Goal: Transaction & Acquisition: Purchase product/service

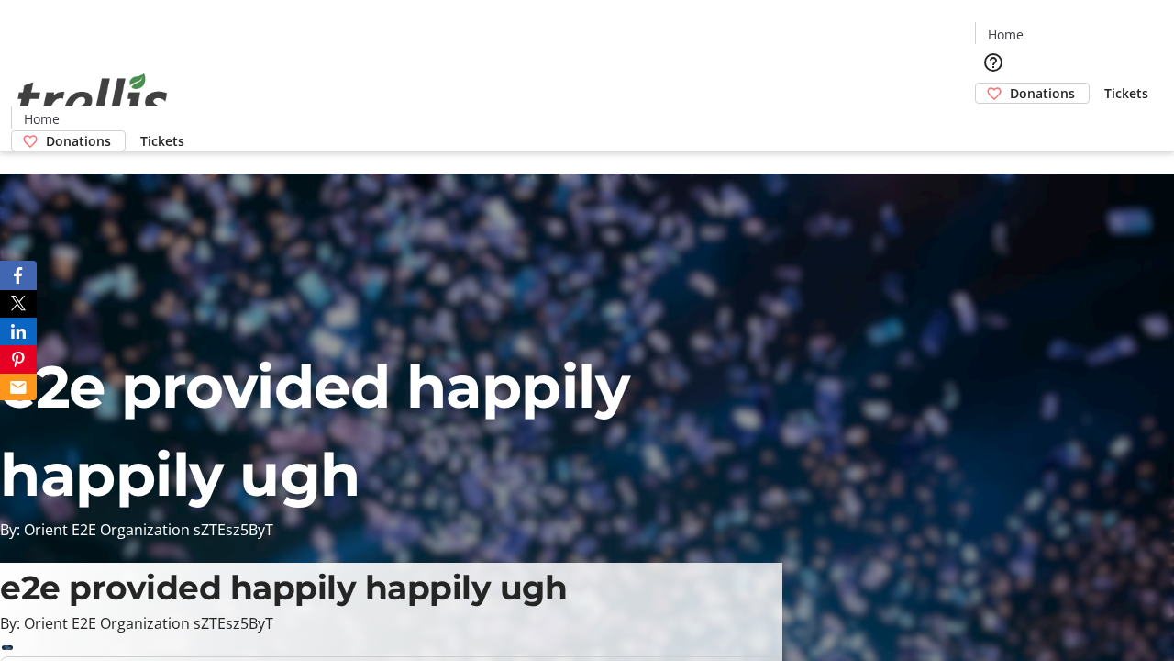
click at [1010, 83] on span "Donations" at bounding box center [1042, 92] width 65 height 19
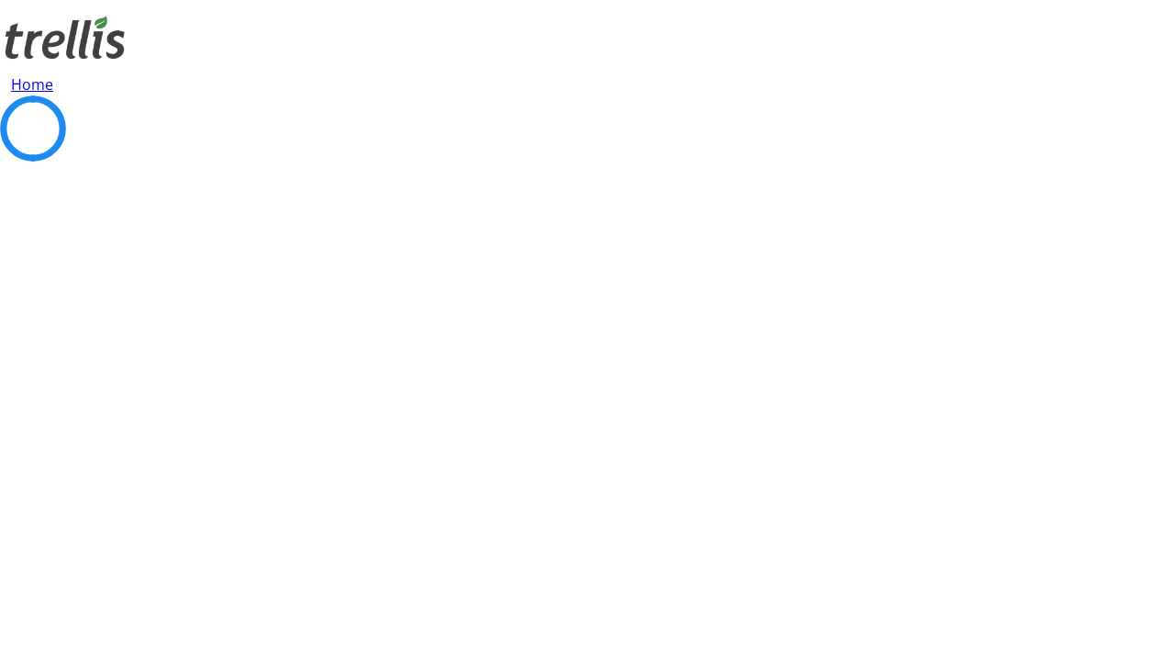
select select "CA"
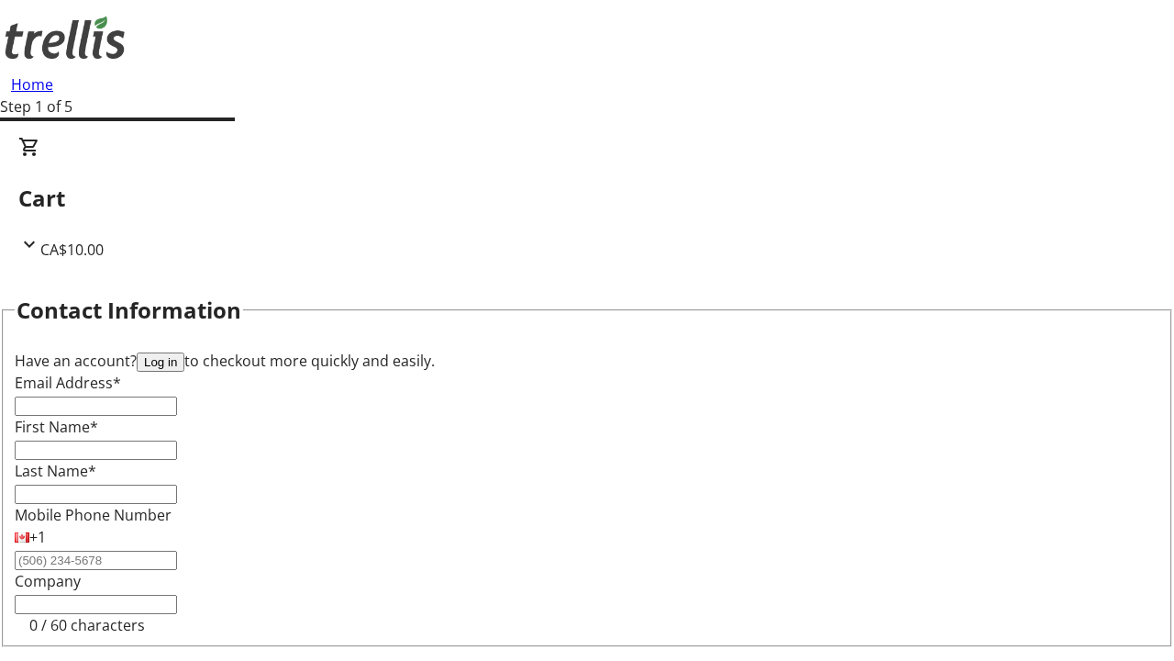
click at [184, 352] on button "Log in" at bounding box center [161, 361] width 48 height 19
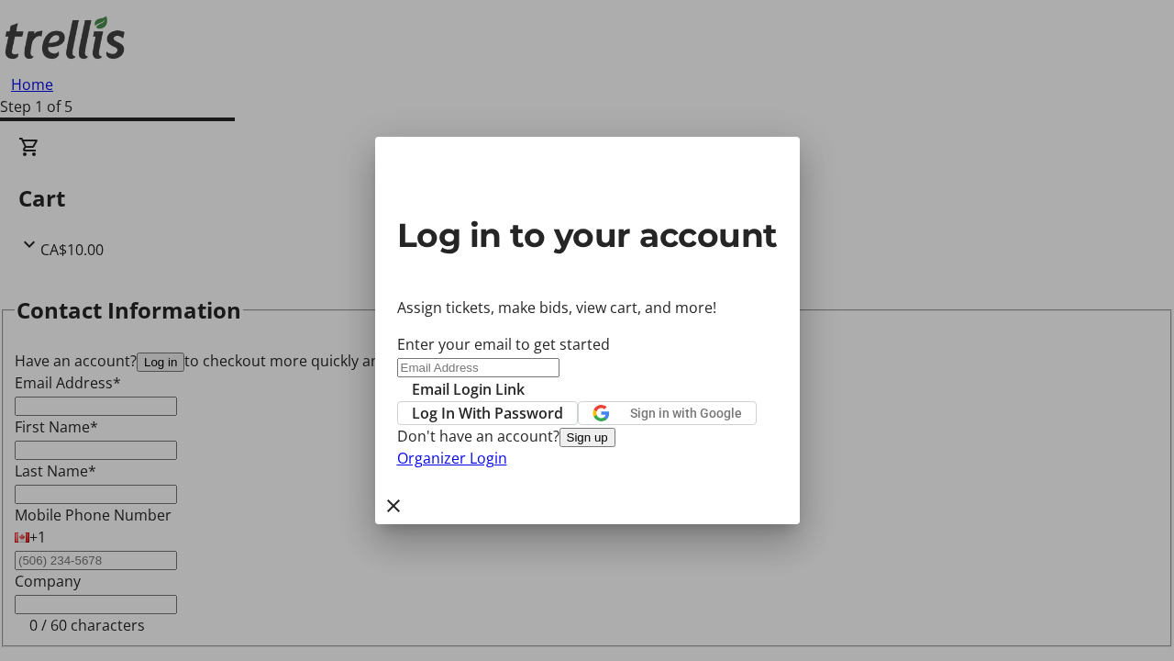
click at [616, 447] on button "Sign up" at bounding box center [588, 437] width 56 height 19
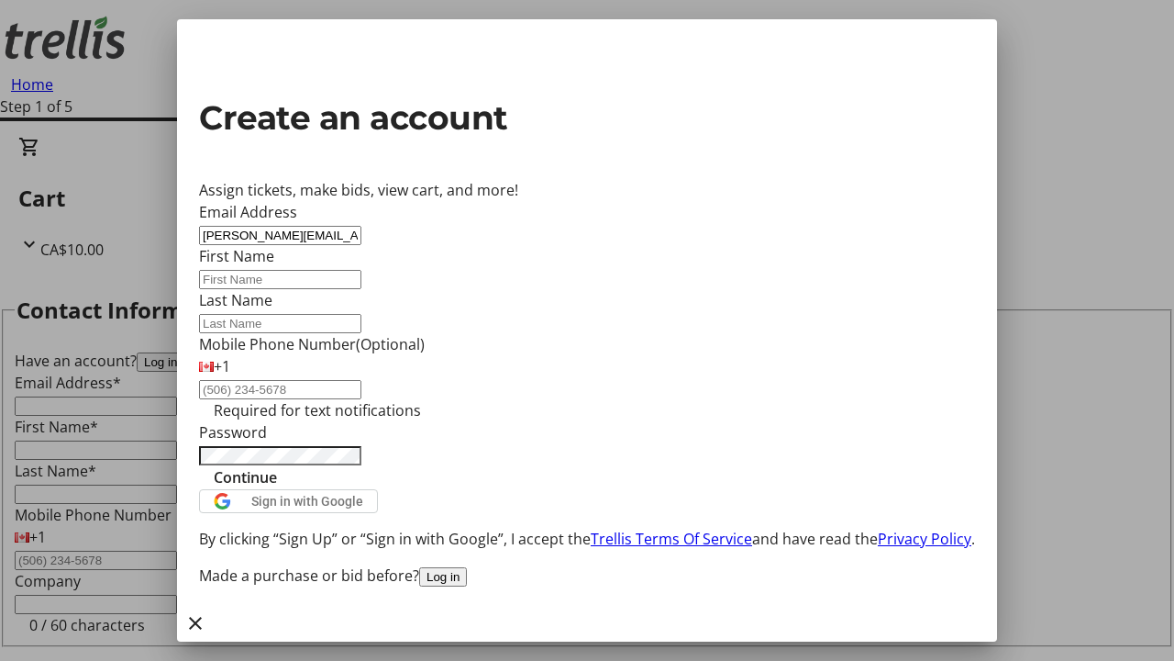
type input "[PERSON_NAME][EMAIL_ADDRESS][DOMAIN_NAME]"
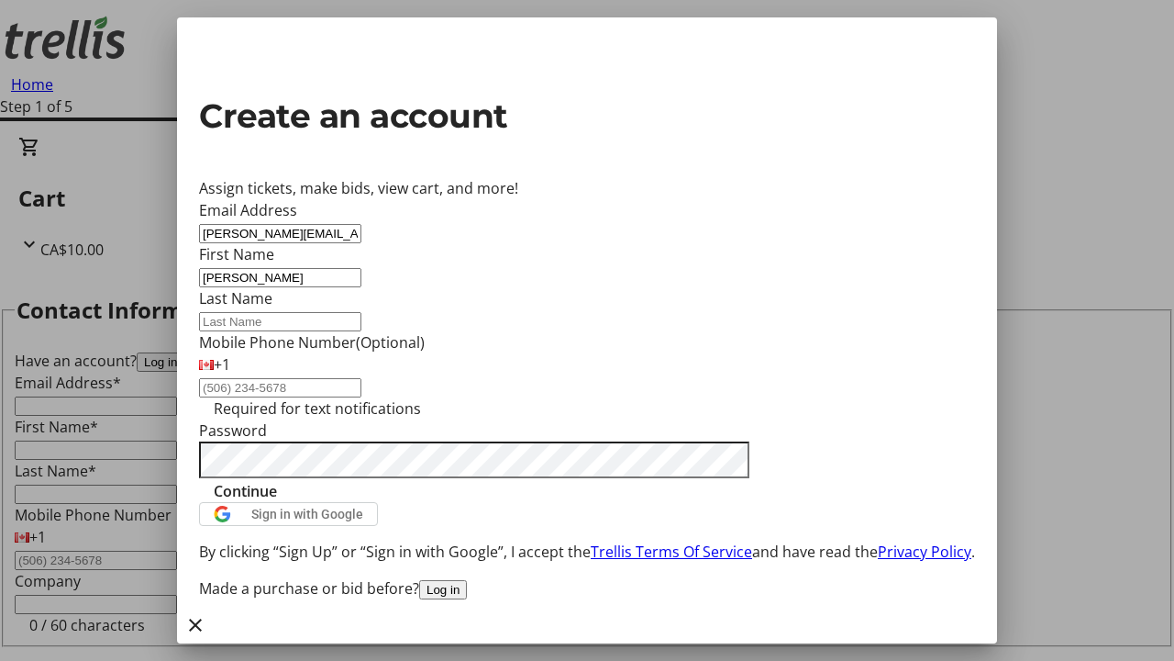
type input "[PERSON_NAME]"
click at [277, 502] on span "Continue" at bounding box center [245, 491] width 63 height 22
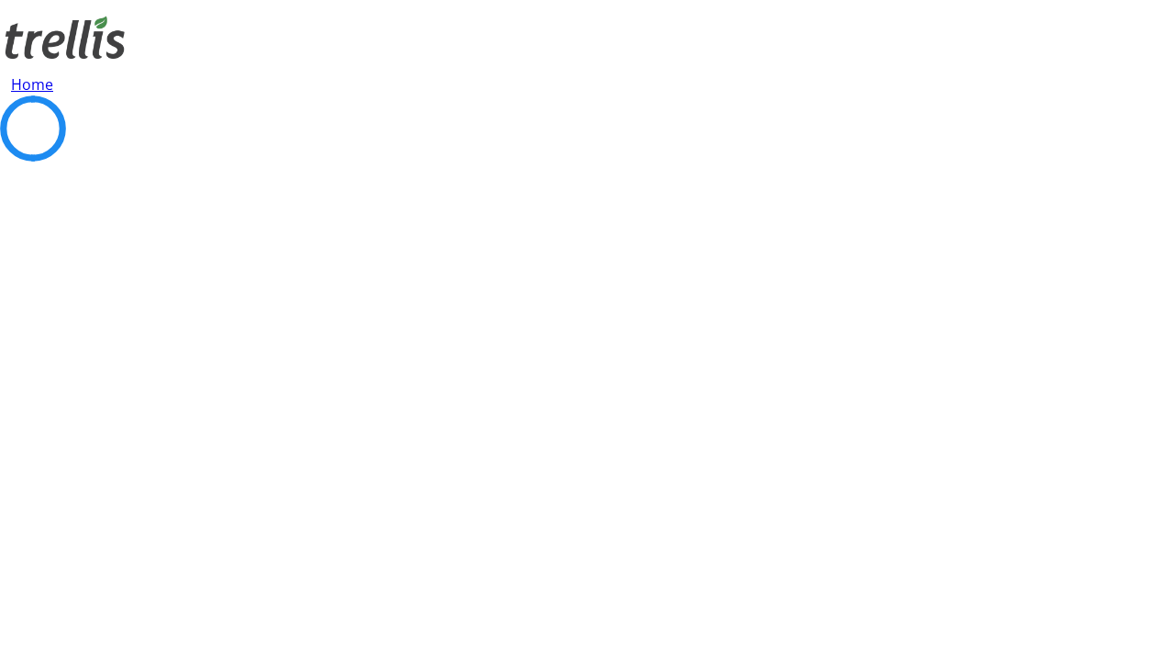
select select "CA"
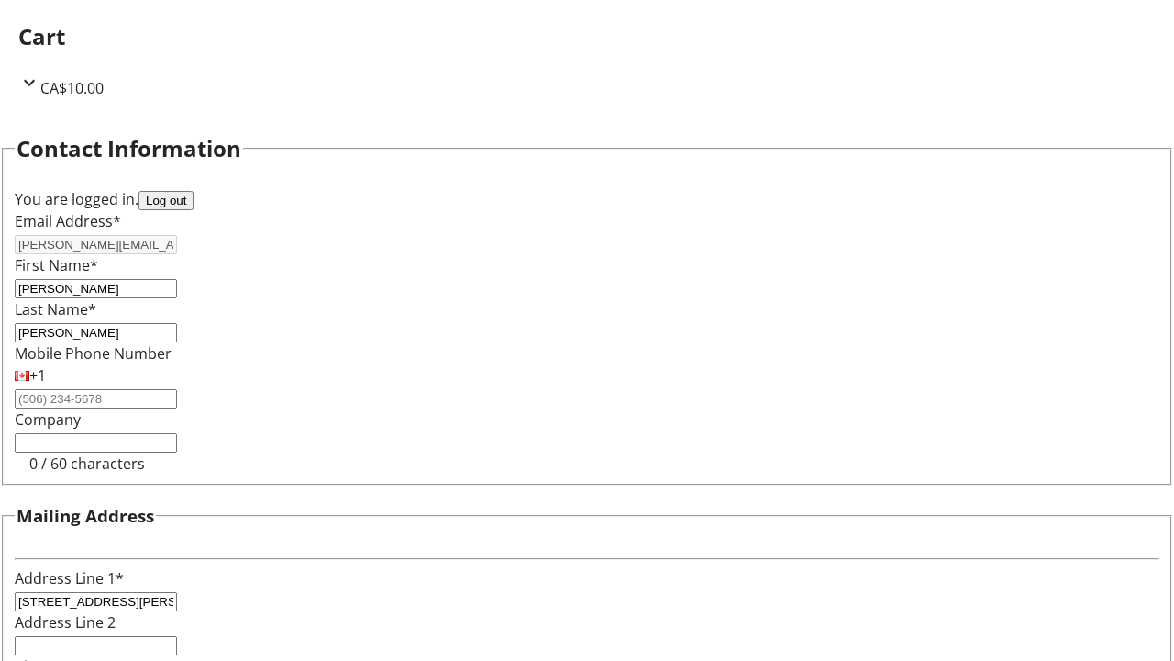
select select "BC"
type input "Kelowna"
type input "V1Y 0C2"
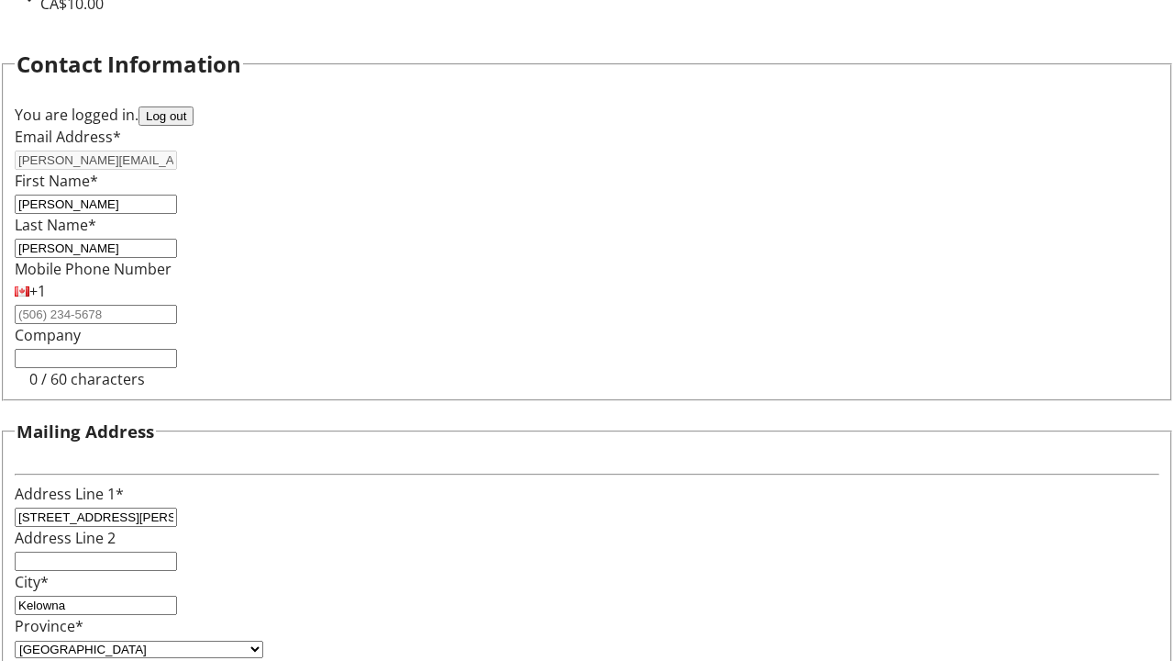
scroll to position [111, 0]
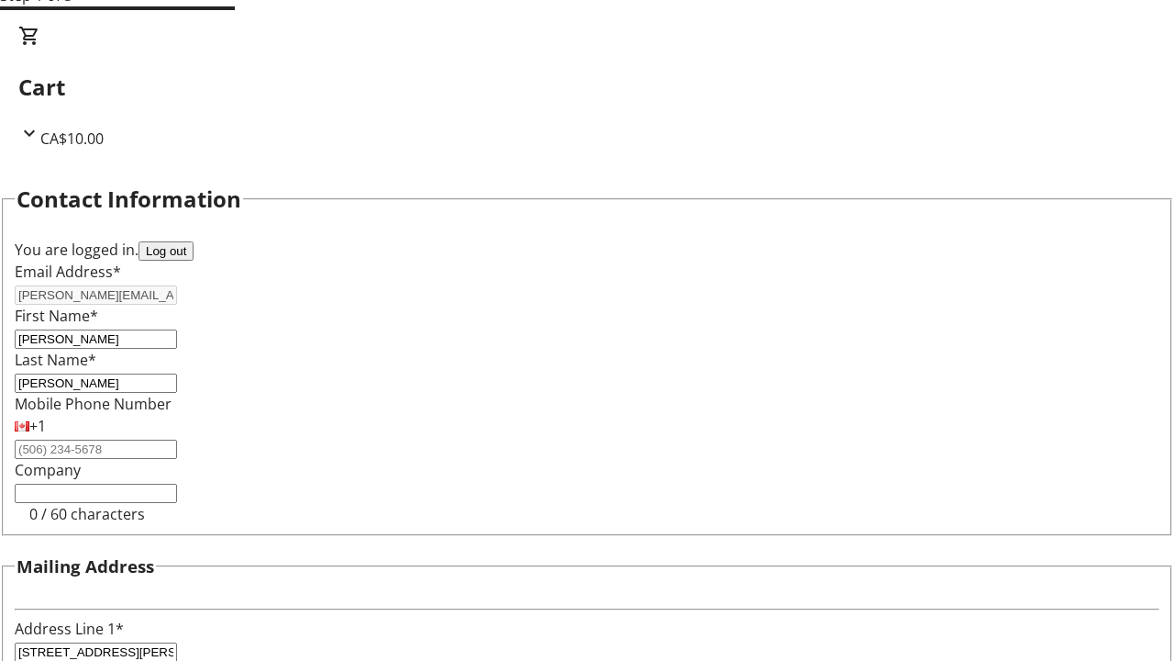
select select "BC"
select select "CA"
